Goal: Check status: Check status

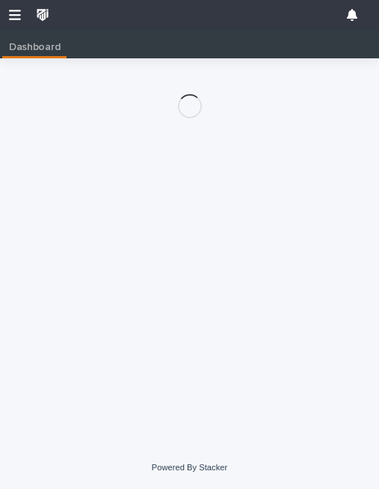
scroll to position [30, 0]
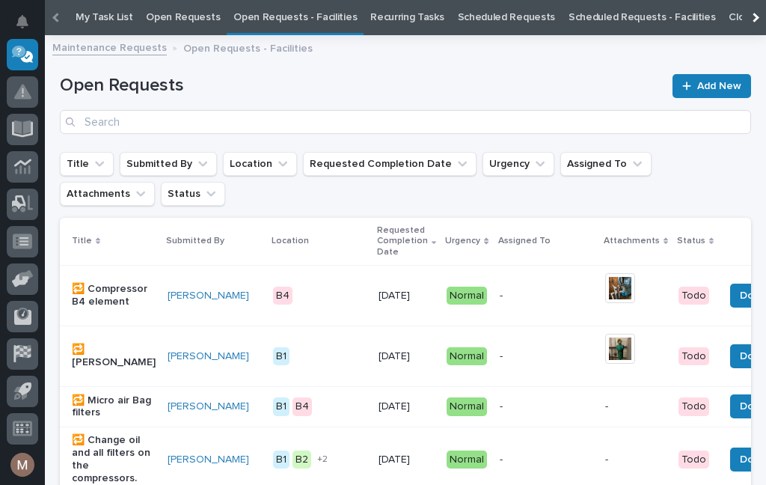
click at [400, 461] on p "01/29/2026" at bounding box center [406, 459] width 56 height 13
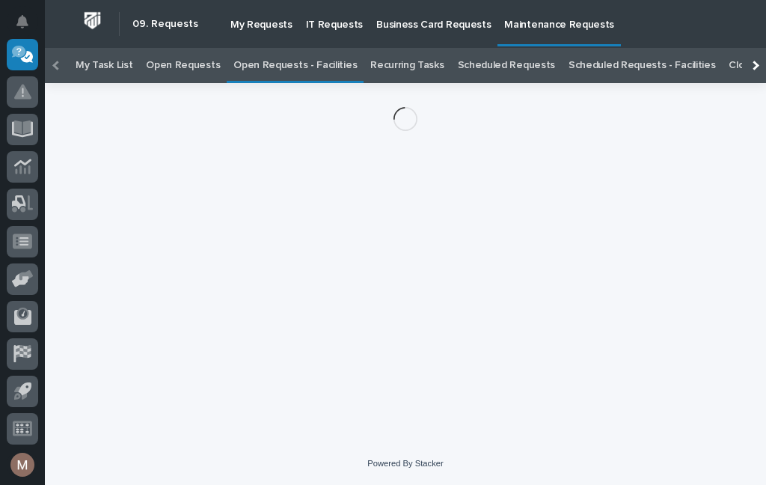
scroll to position [48, 0]
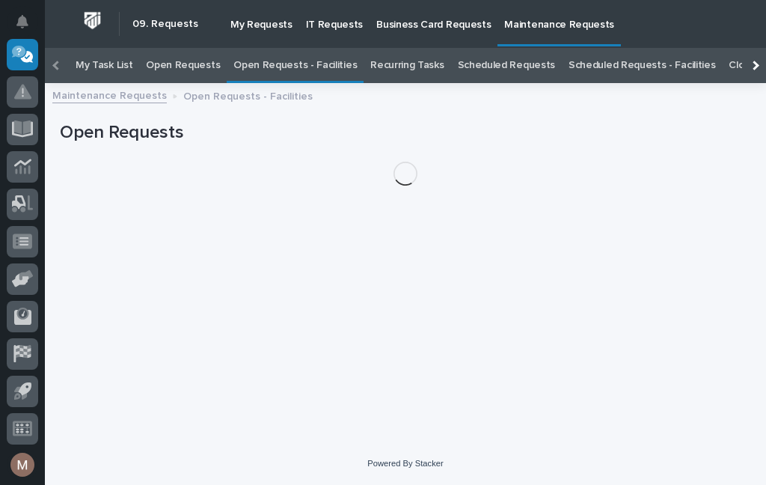
scroll to position [48, 0]
